Goal: Transaction & Acquisition: Subscribe to service/newsletter

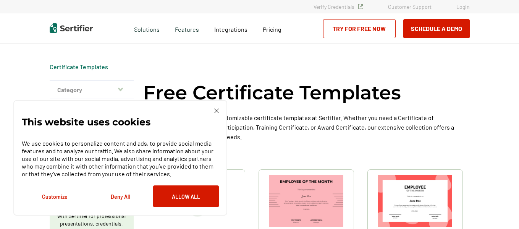
click at [358, 26] on link "Try for Free Now" at bounding box center [359, 28] width 73 height 19
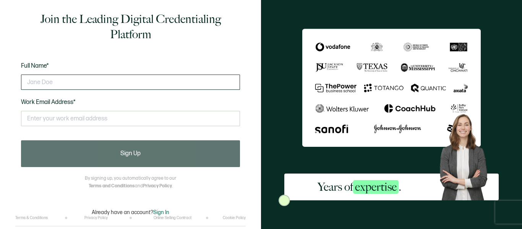
click at [44, 79] on input "text" at bounding box center [130, 81] width 219 height 15
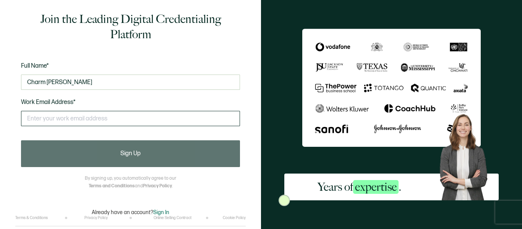
type input "Charm [PERSON_NAME]"
click at [31, 125] on input "text" at bounding box center [130, 118] width 219 height 15
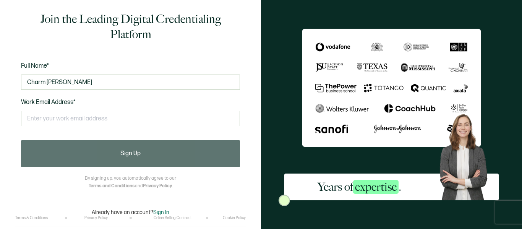
type input "[EMAIL_ADDRESS][DOMAIN_NAME]"
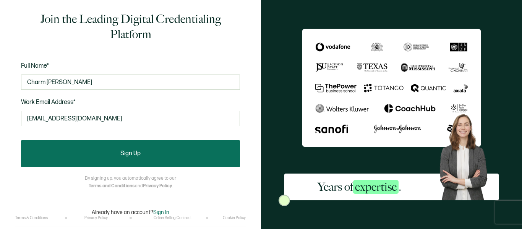
click at [142, 154] on button "Sign Up" at bounding box center [130, 153] width 219 height 27
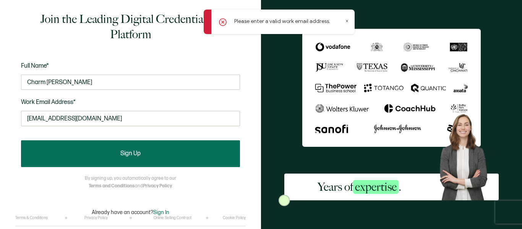
click at [142, 154] on button "Sign Up" at bounding box center [130, 153] width 219 height 27
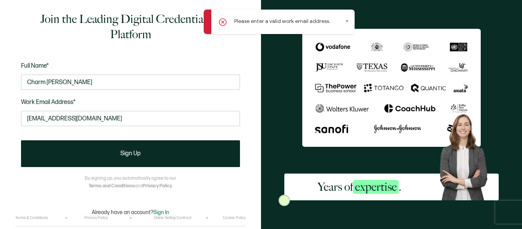
click at [347, 21] on icon at bounding box center [347, 21] width 2 height 2
